Goal: Task Accomplishment & Management: Manage account settings

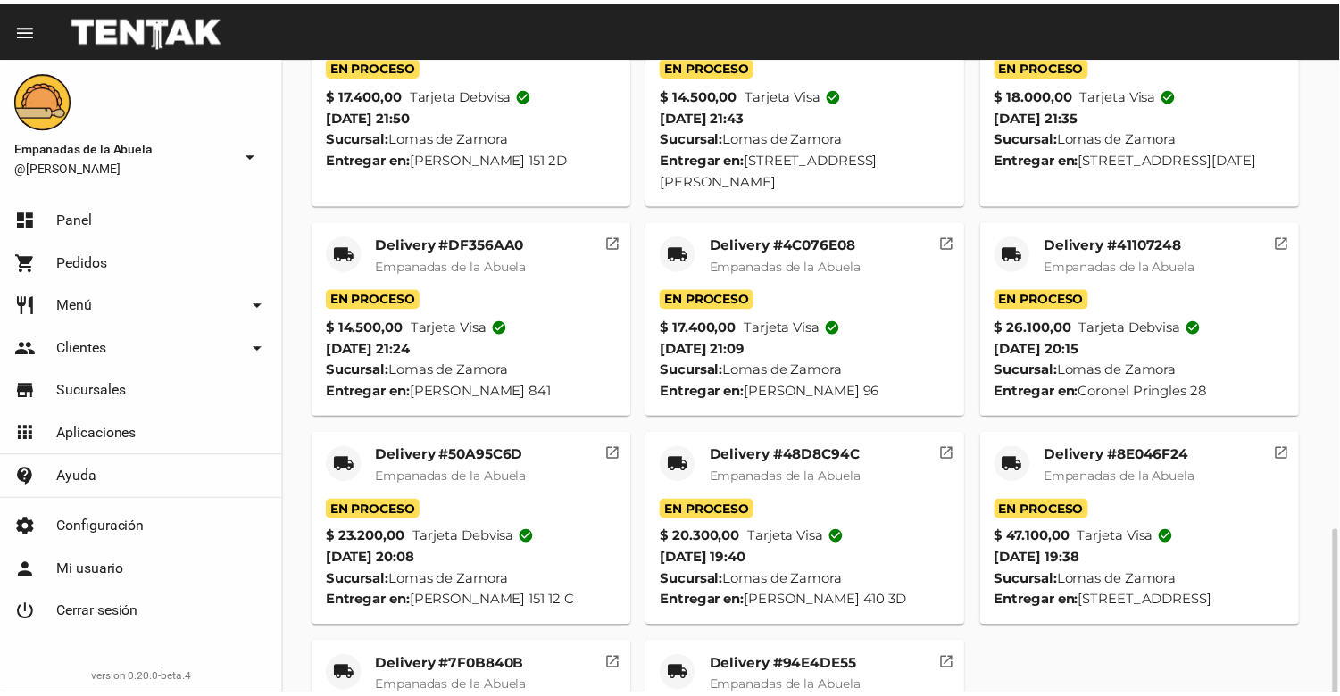
scroll to position [569, 0]
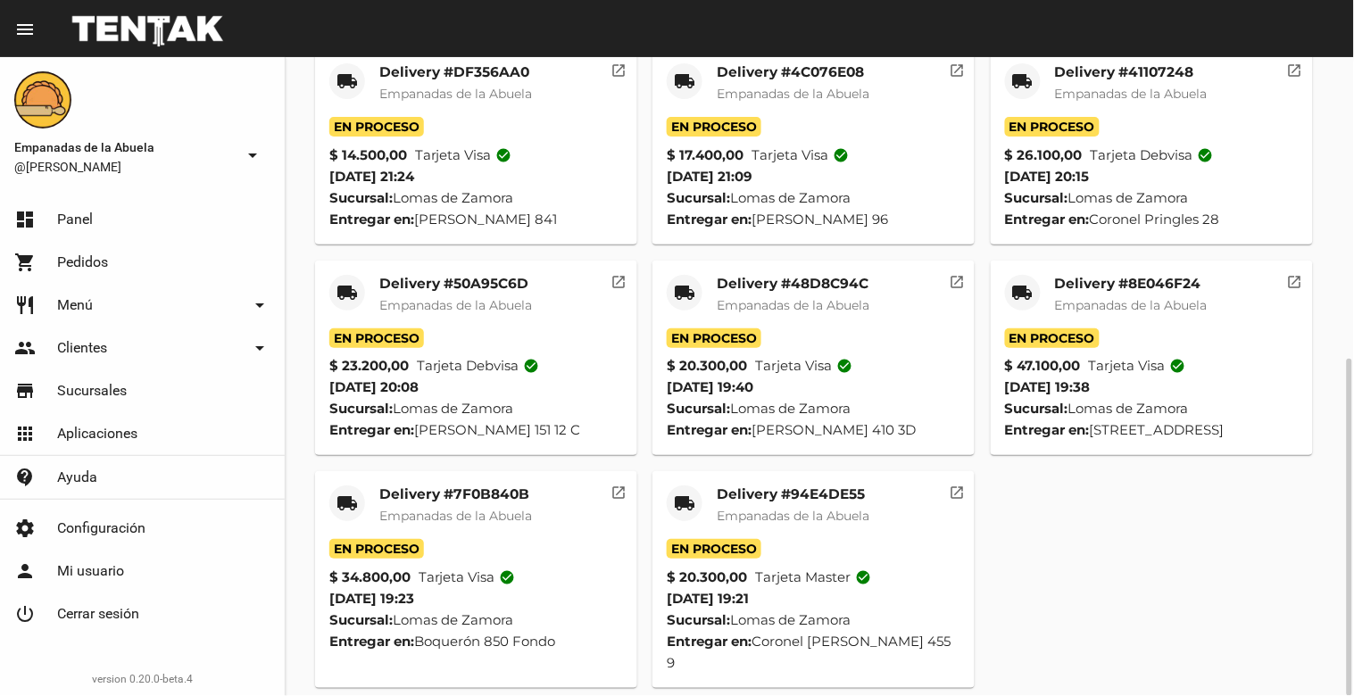
click at [791, 491] on mat-card-title "Delivery #94E4DE55" at bounding box center [793, 495] width 153 height 18
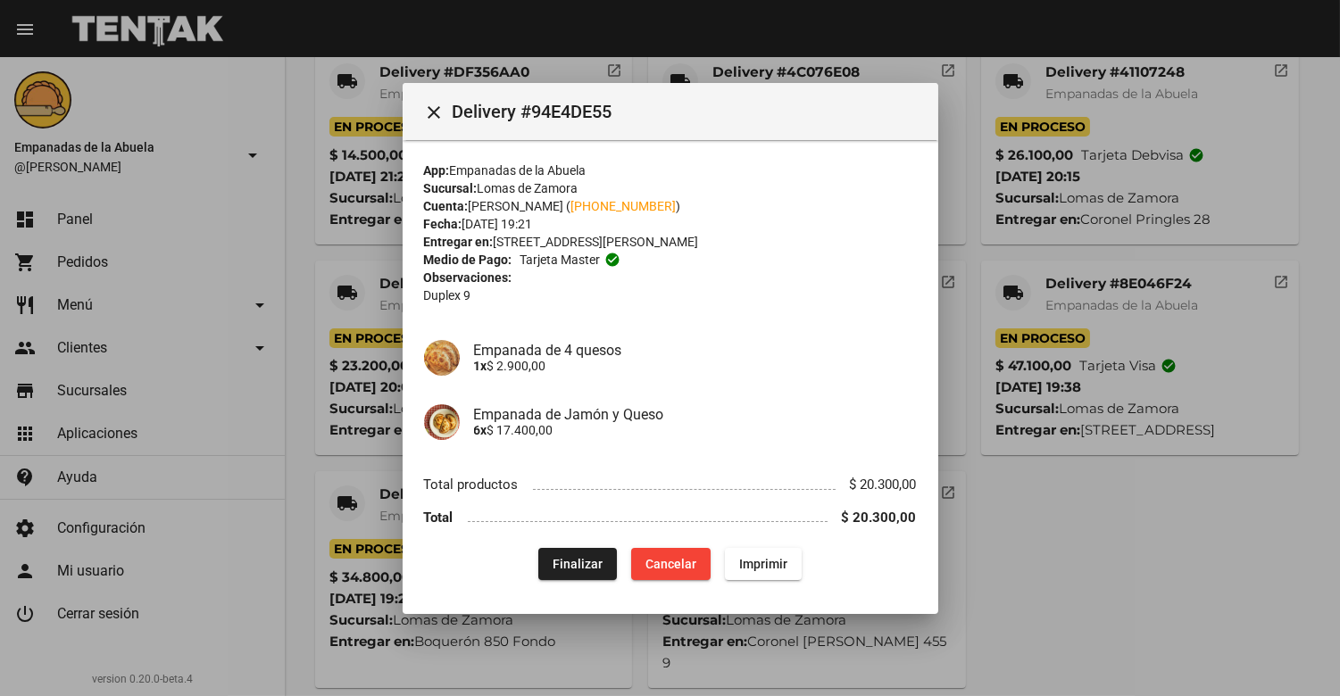
click at [575, 546] on div "App: Empanadas de la Abuela Sucursal: [PERSON_NAME] Cuenta: [PERSON_NAME] ( [PH…" at bounding box center [670, 372] width 493 height 420
click at [569, 561] on span "Finalizar" at bounding box center [578, 564] width 50 height 14
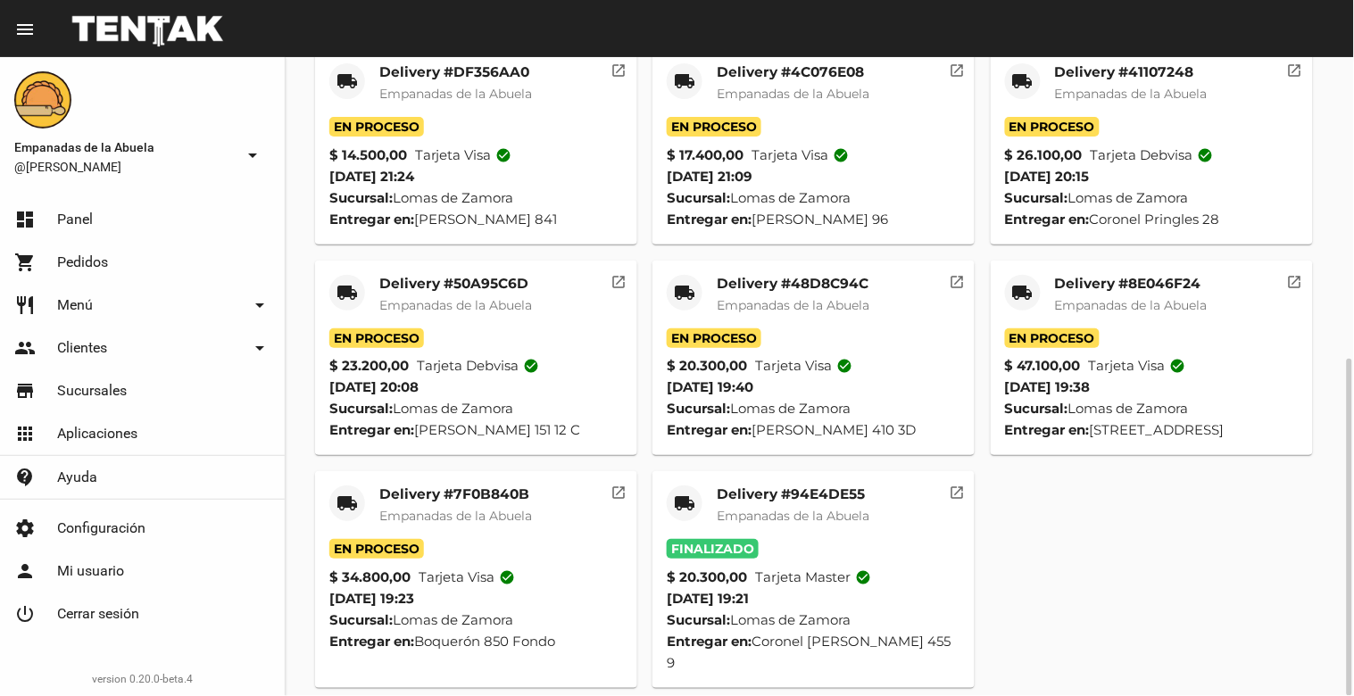
click at [495, 498] on mat-card-title "Delivery #7F0B840B" at bounding box center [455, 495] width 153 height 18
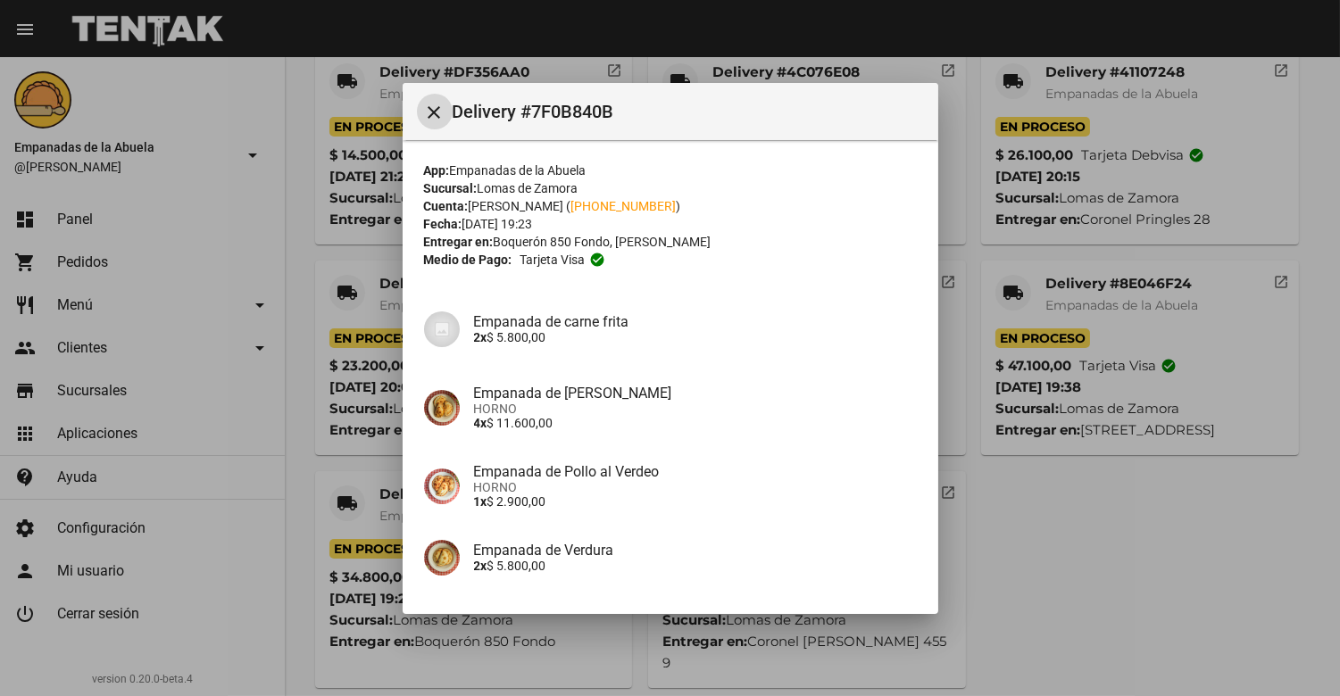
scroll to position [266, 0]
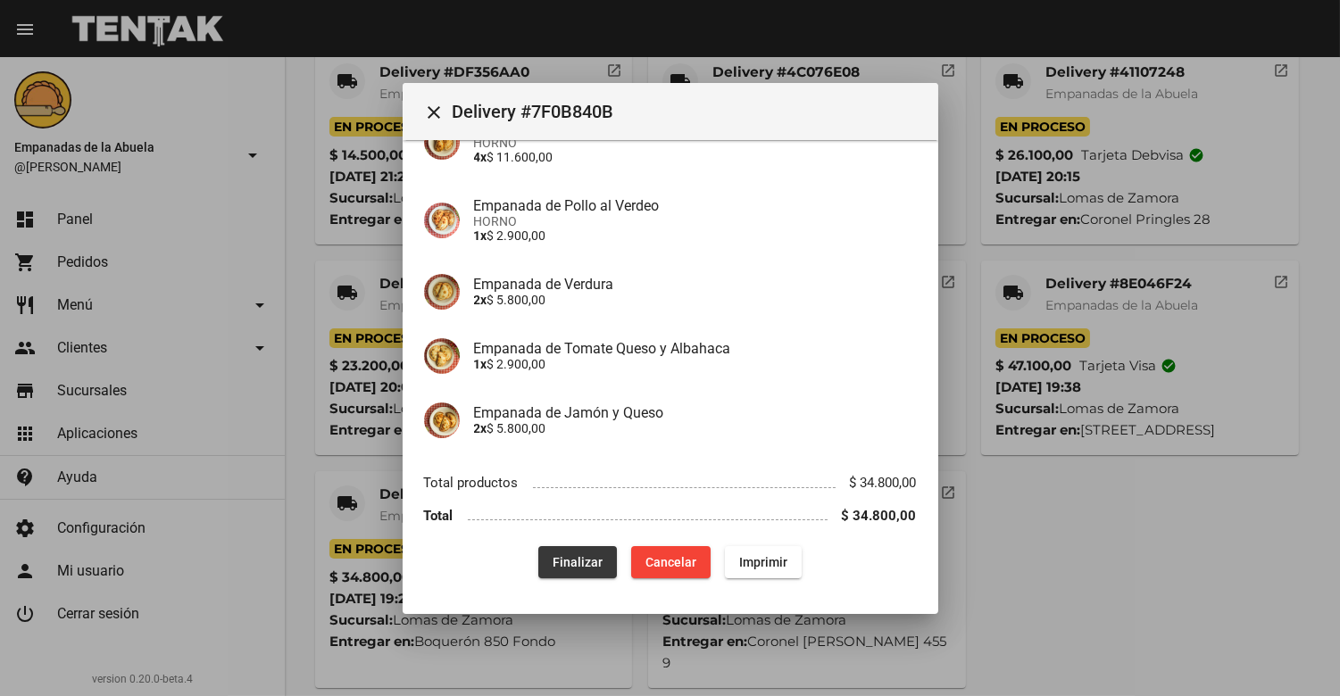
click at [566, 566] on span "Finalizar" at bounding box center [578, 562] width 50 height 14
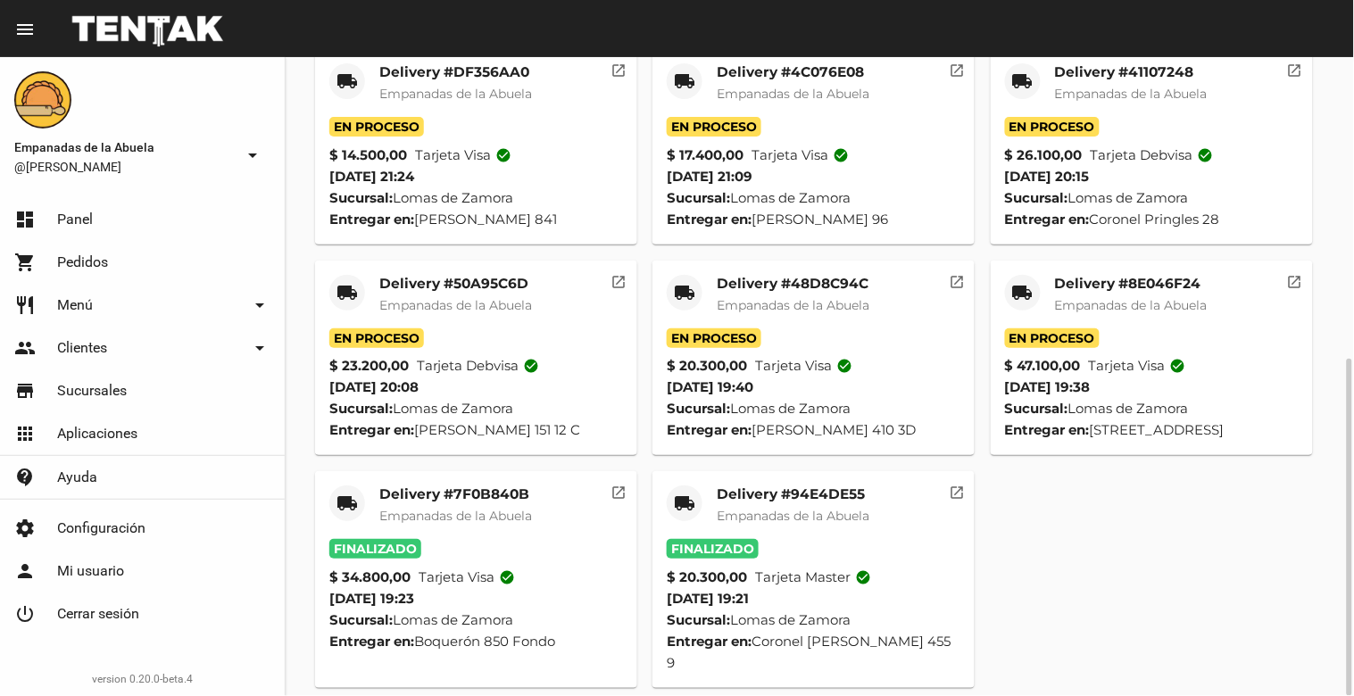
click at [1161, 286] on mat-card-title "Delivery #8E046F24" at bounding box center [1131, 284] width 153 height 18
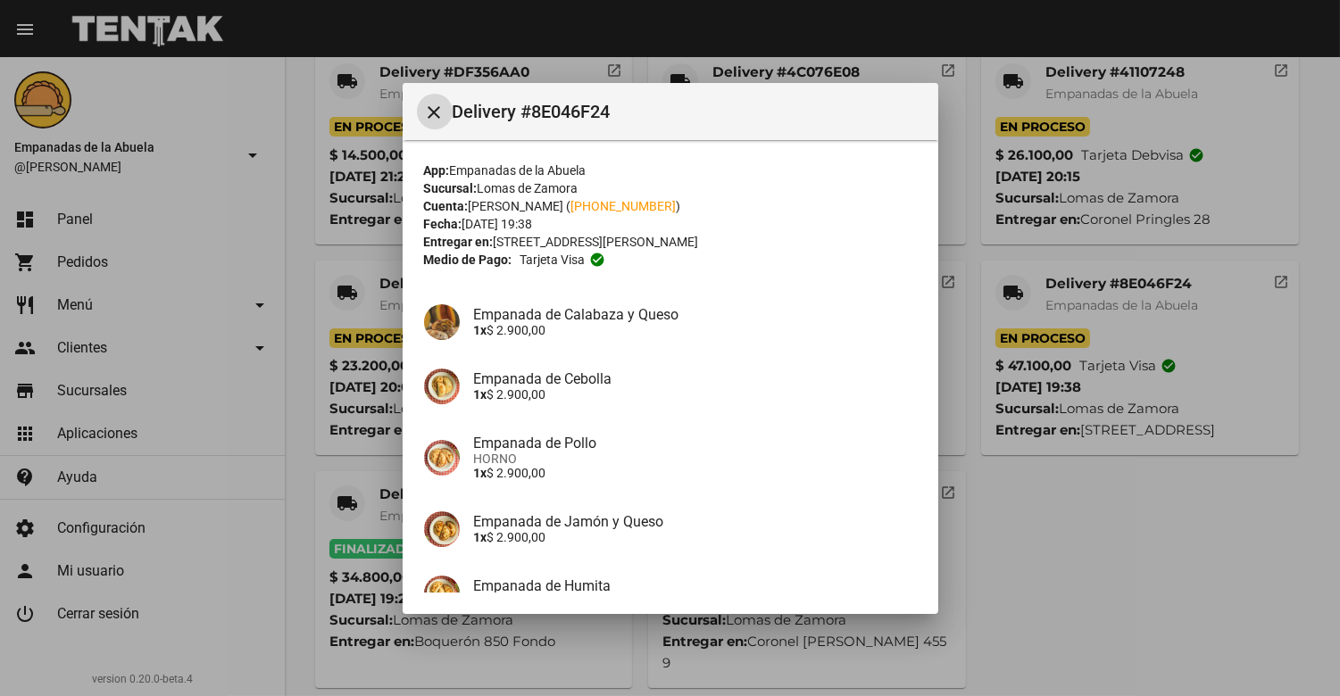
scroll to position [302, 0]
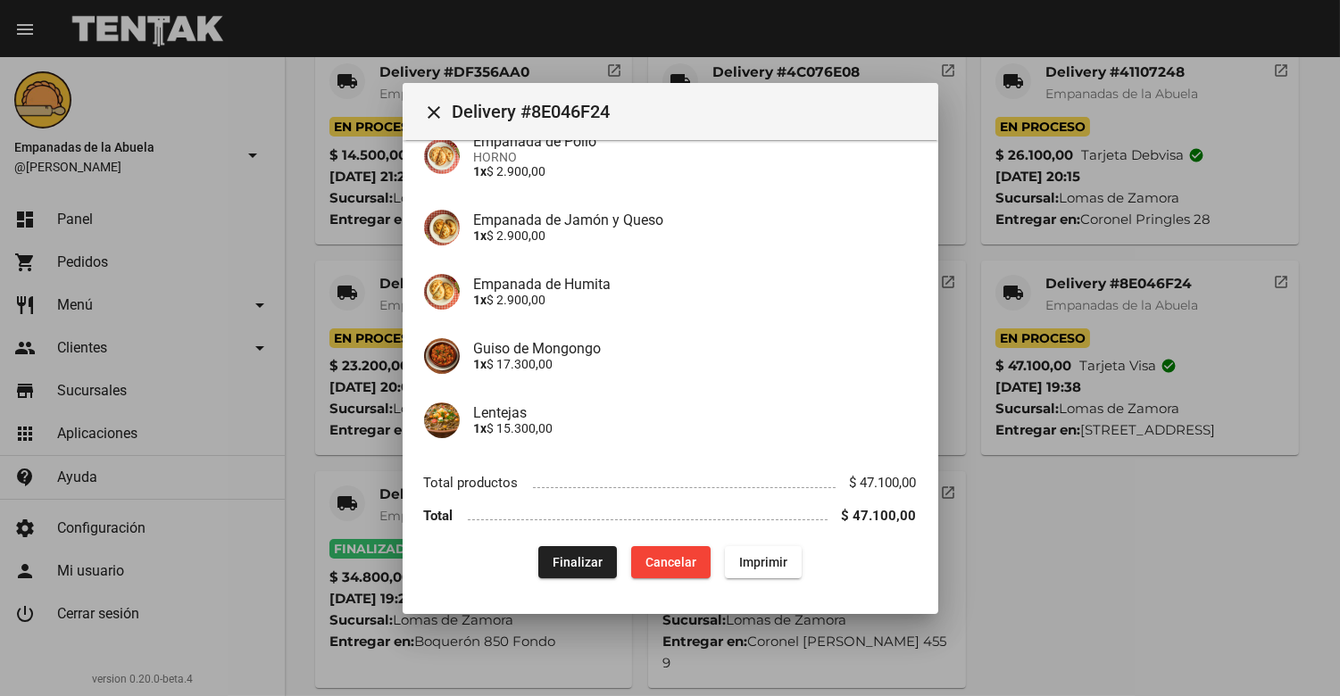
click at [561, 540] on div "App: Empanadas de la Abuela Sucursal: [PERSON_NAME] Cuenta: [PERSON_NAME] ( [PH…" at bounding box center [670, 220] width 493 height 720
click at [566, 566] on span "Finalizar" at bounding box center [578, 562] width 50 height 14
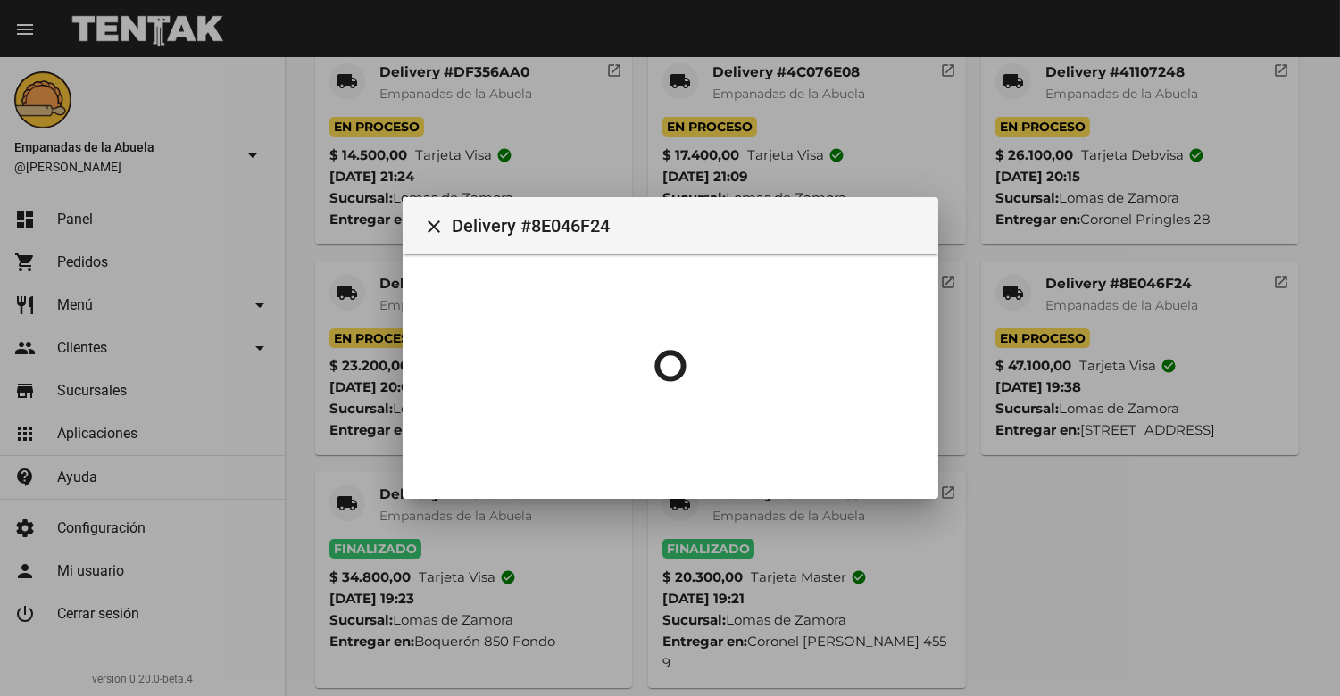
scroll to position [0, 0]
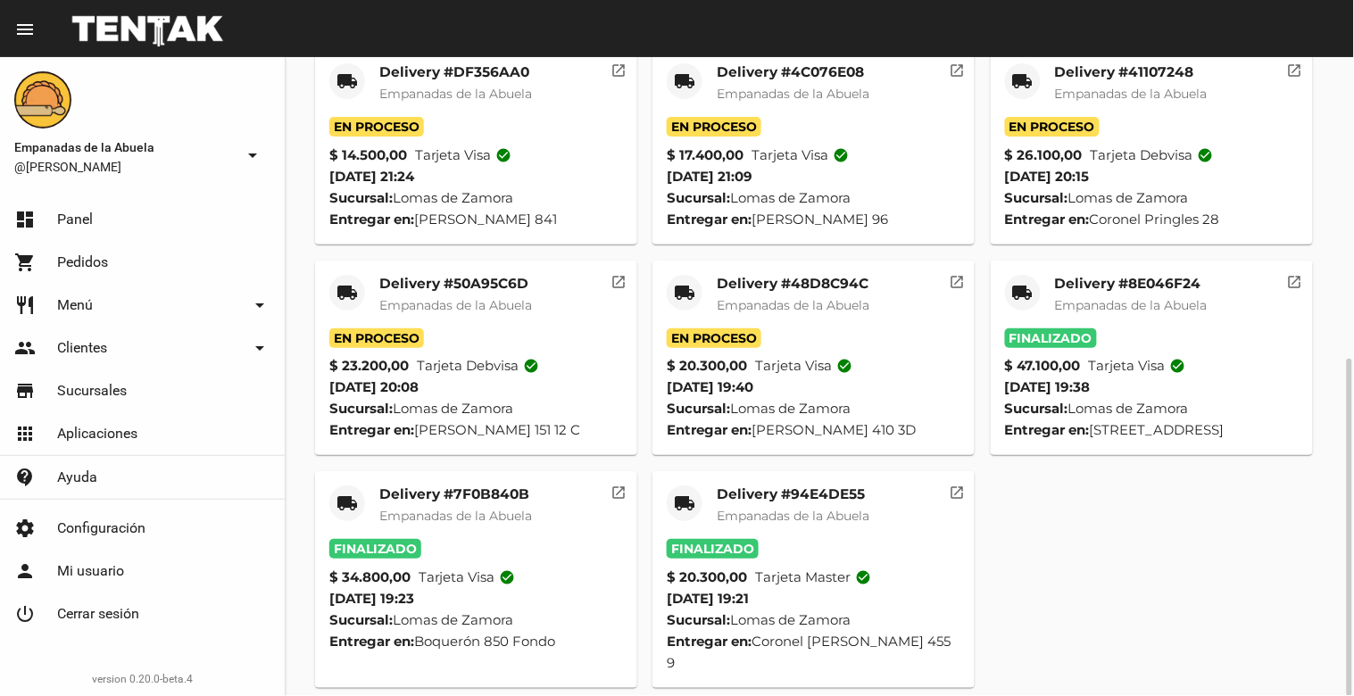
click at [798, 291] on mat-card-title "Delivery #48D8C94C" at bounding box center [793, 284] width 153 height 18
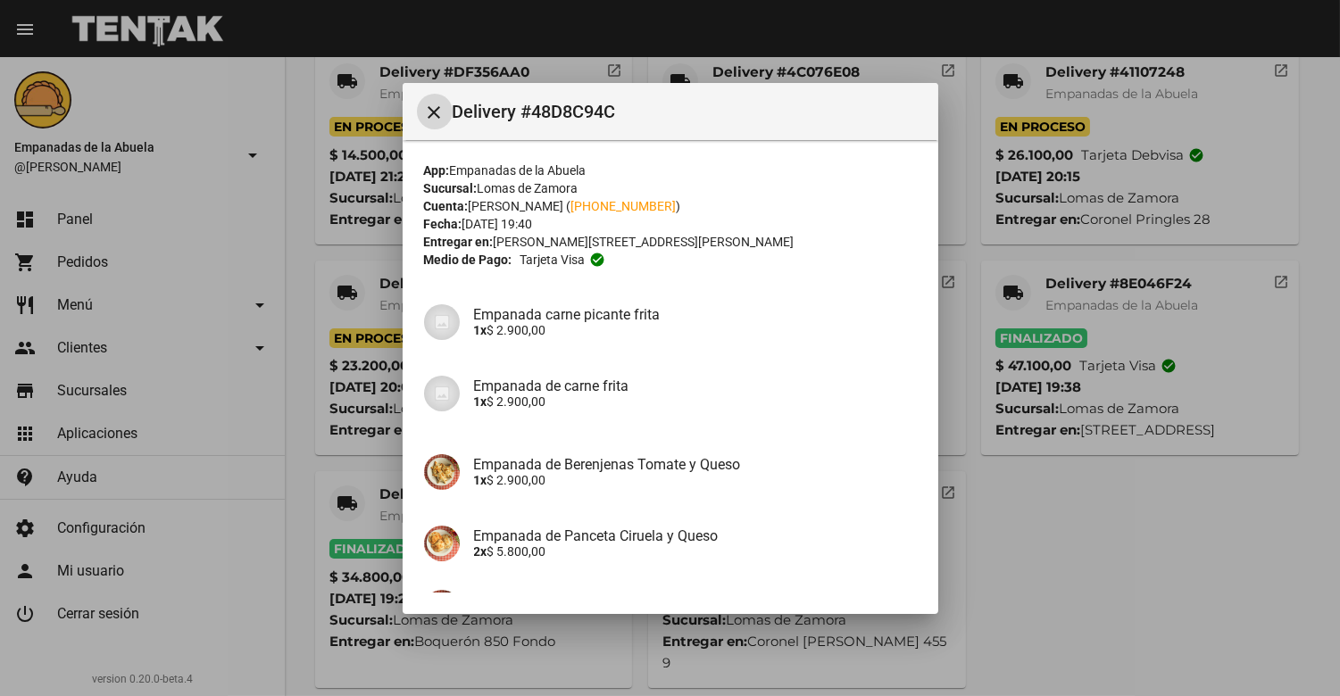
scroll to position [266, 0]
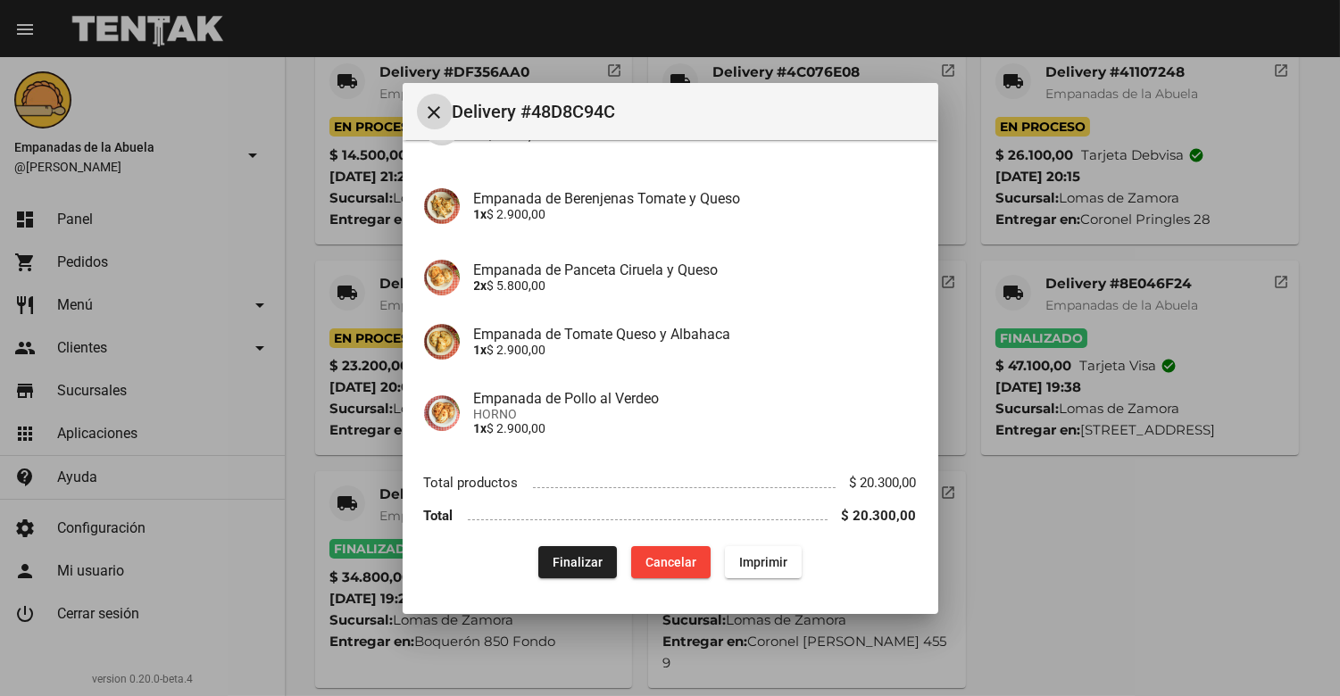
click at [568, 561] on span "Finalizar" at bounding box center [578, 562] width 50 height 14
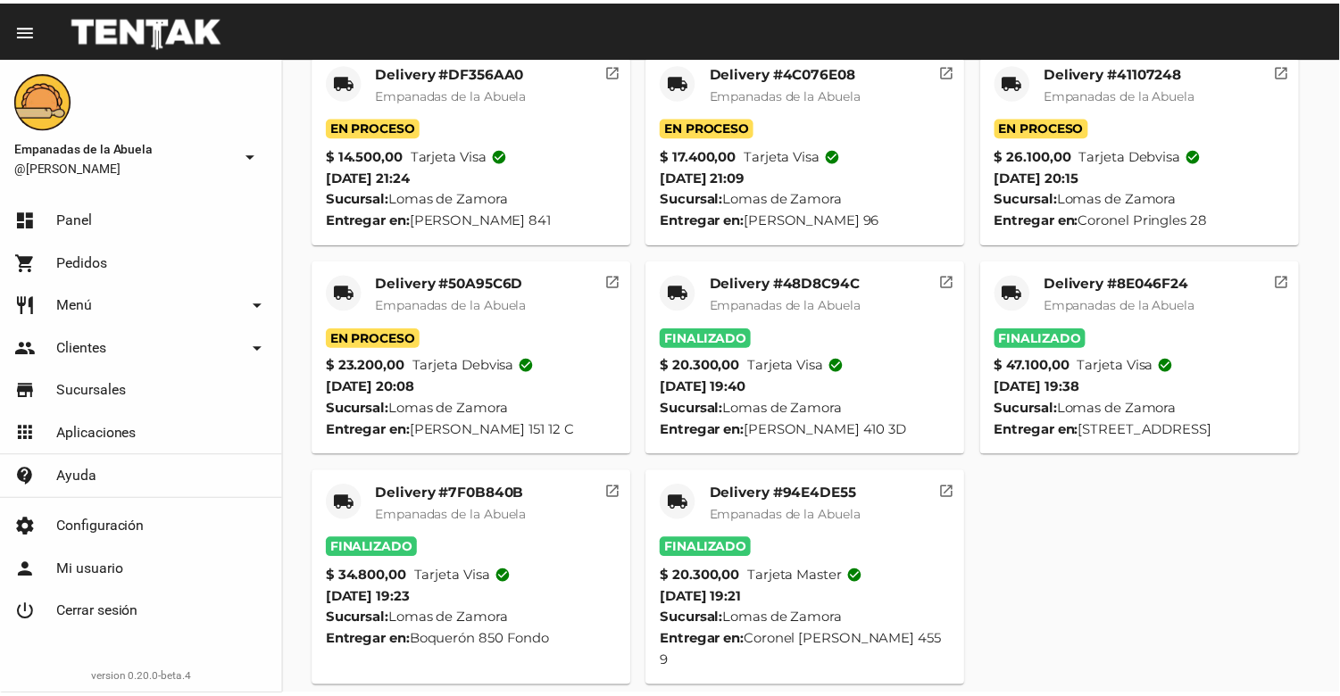
scroll to position [358, 0]
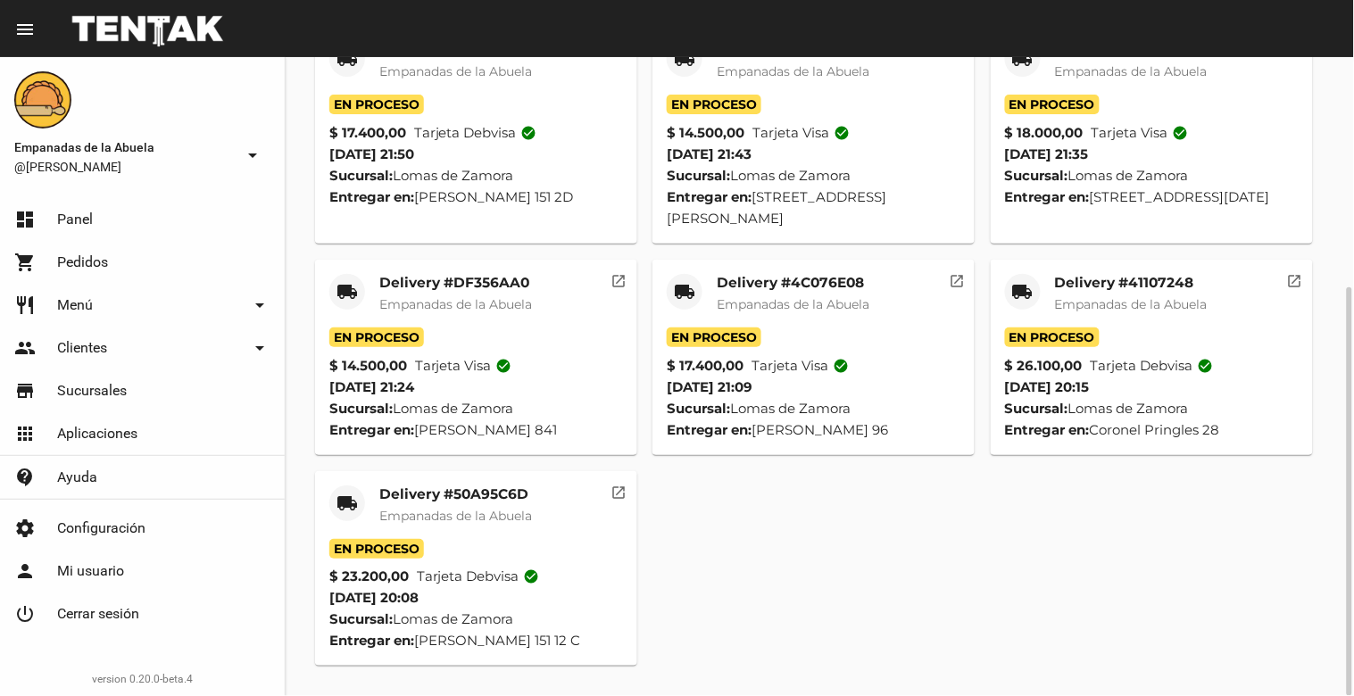
click at [438, 494] on mat-card-title "Delivery #50A95C6D" at bounding box center [455, 495] width 153 height 18
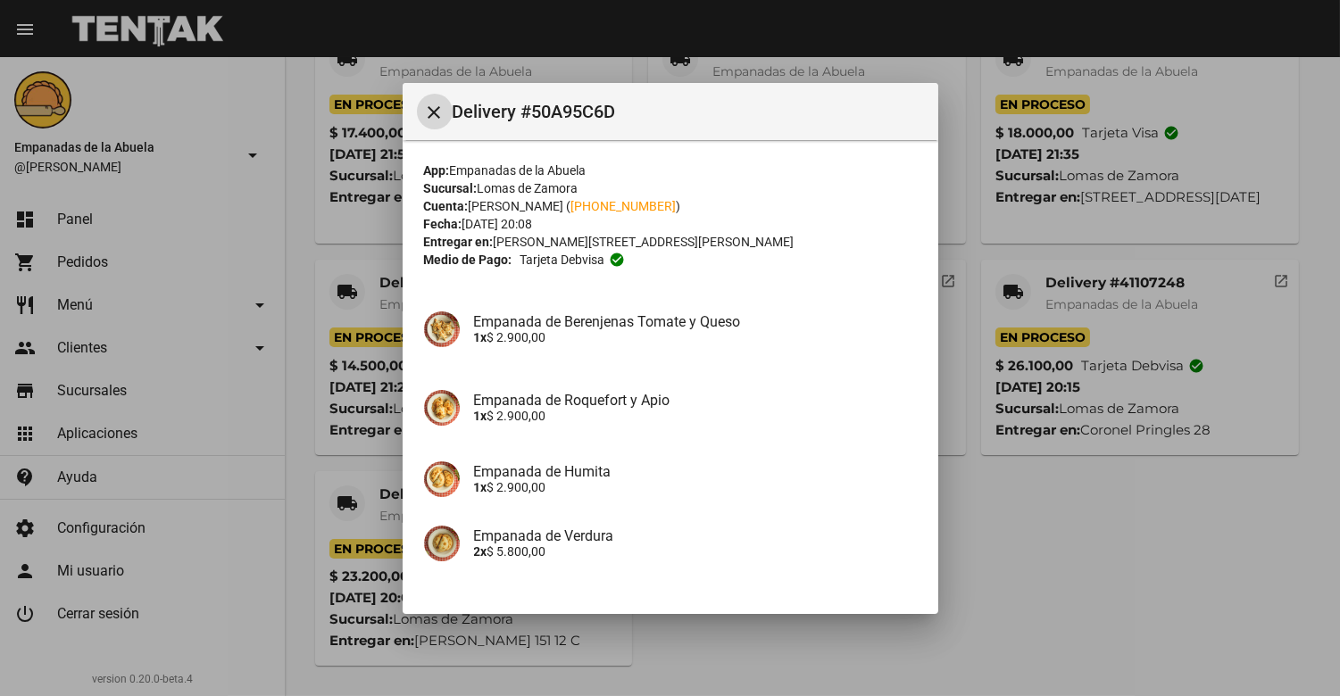
scroll to position [345, 0]
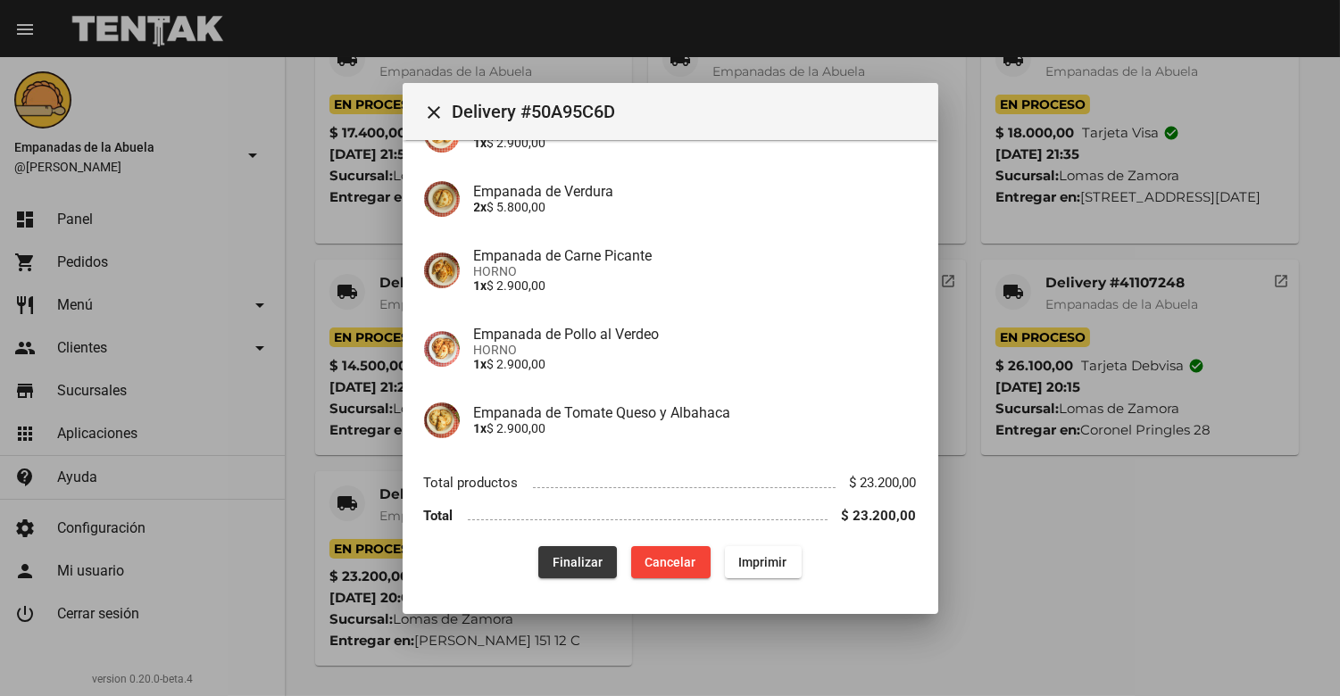
click at [564, 566] on span "Finalizar" at bounding box center [578, 562] width 50 height 14
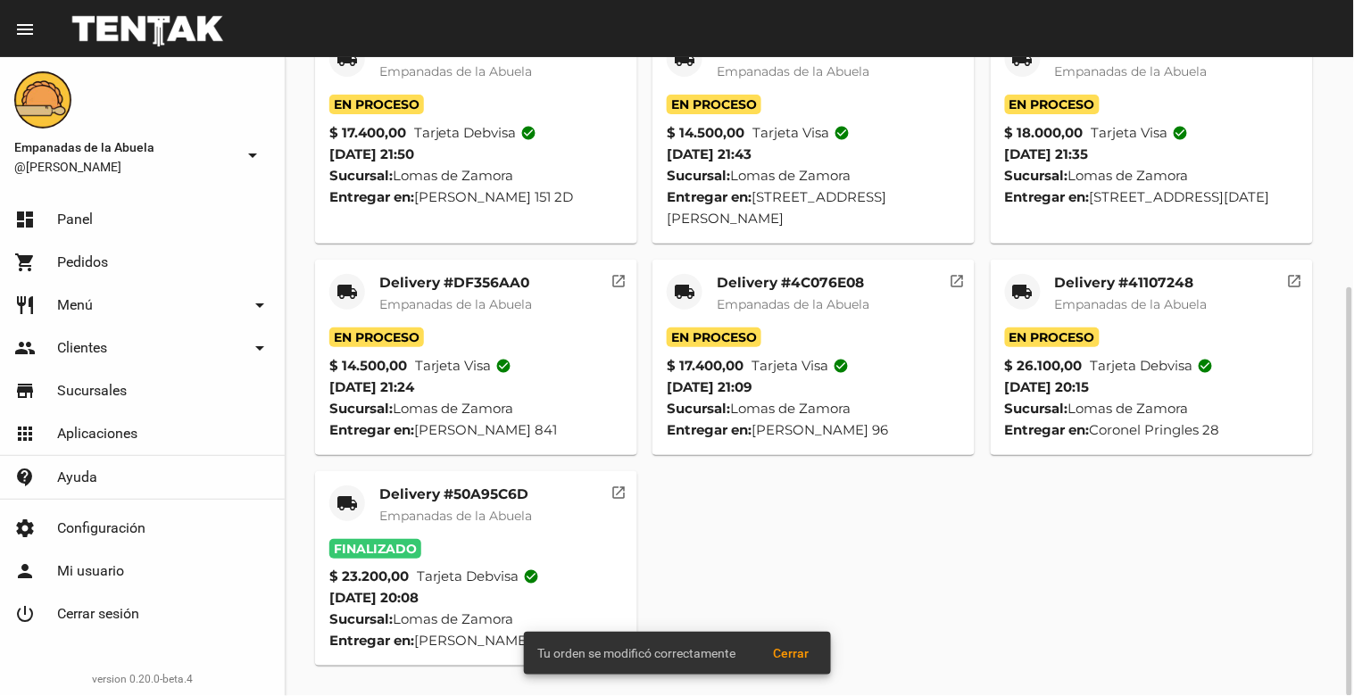
click at [1139, 292] on div "Delivery #41107248 Empanadas de [GEOGRAPHIC_DATA]" at bounding box center [1131, 301] width 153 height 54
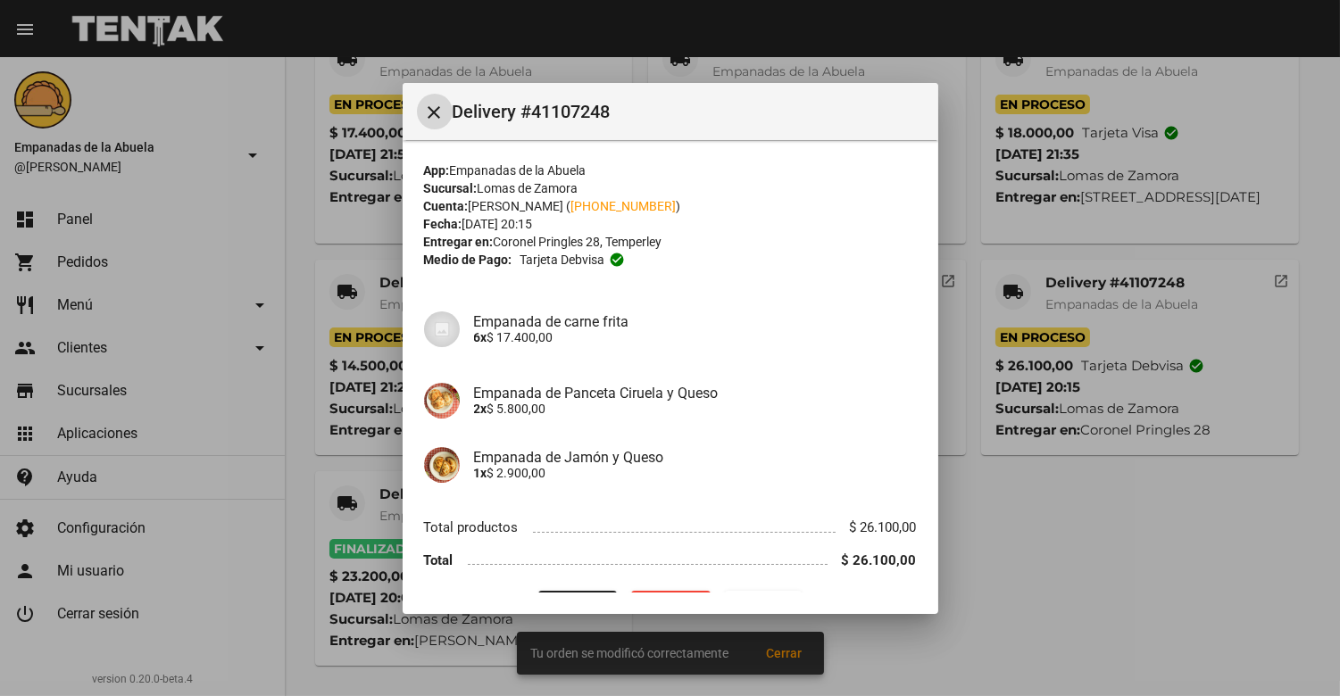
scroll to position [46, 0]
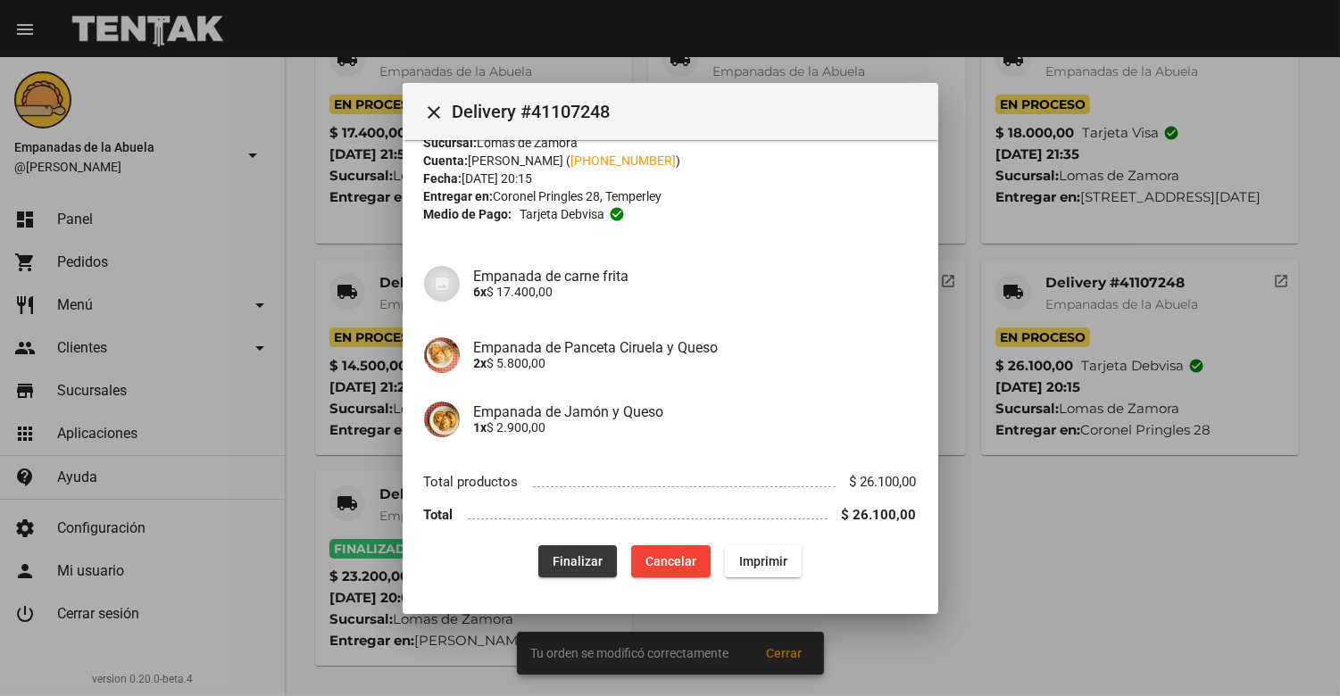
click at [575, 560] on span "Finalizar" at bounding box center [578, 561] width 50 height 14
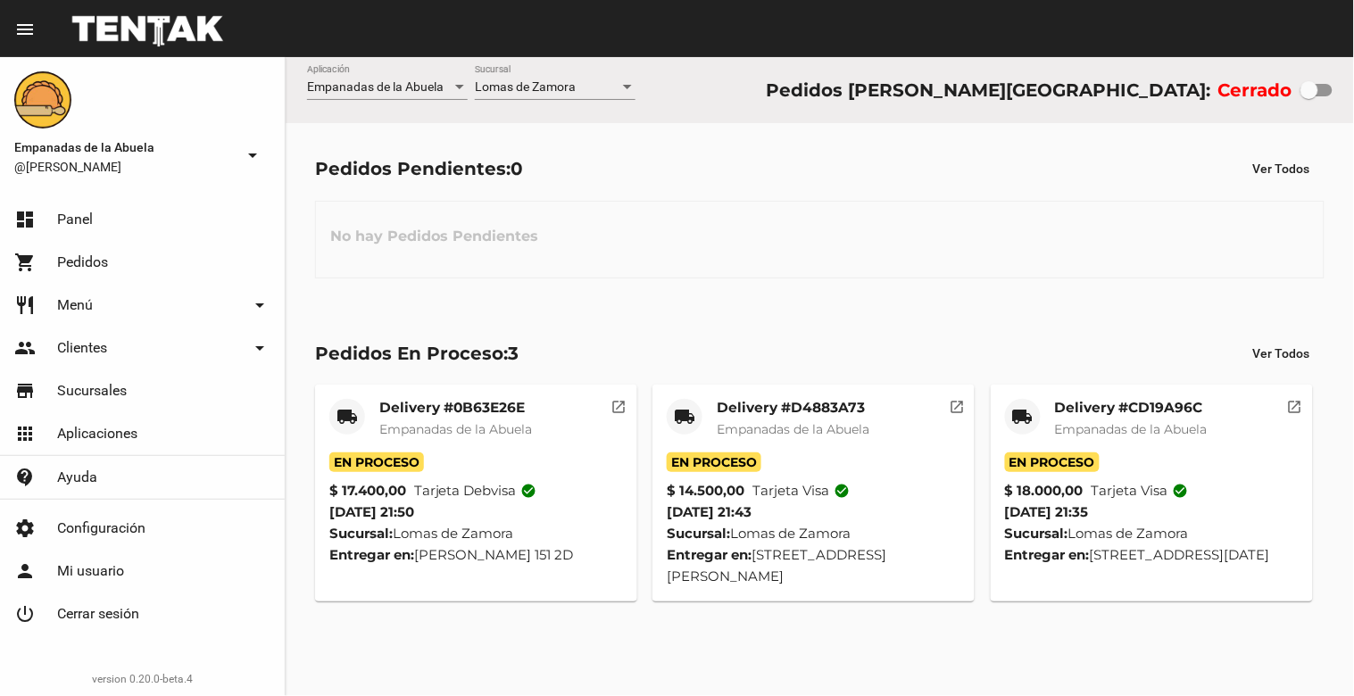
scroll to position [0, 0]
